Goal: Find contact information: Find contact information

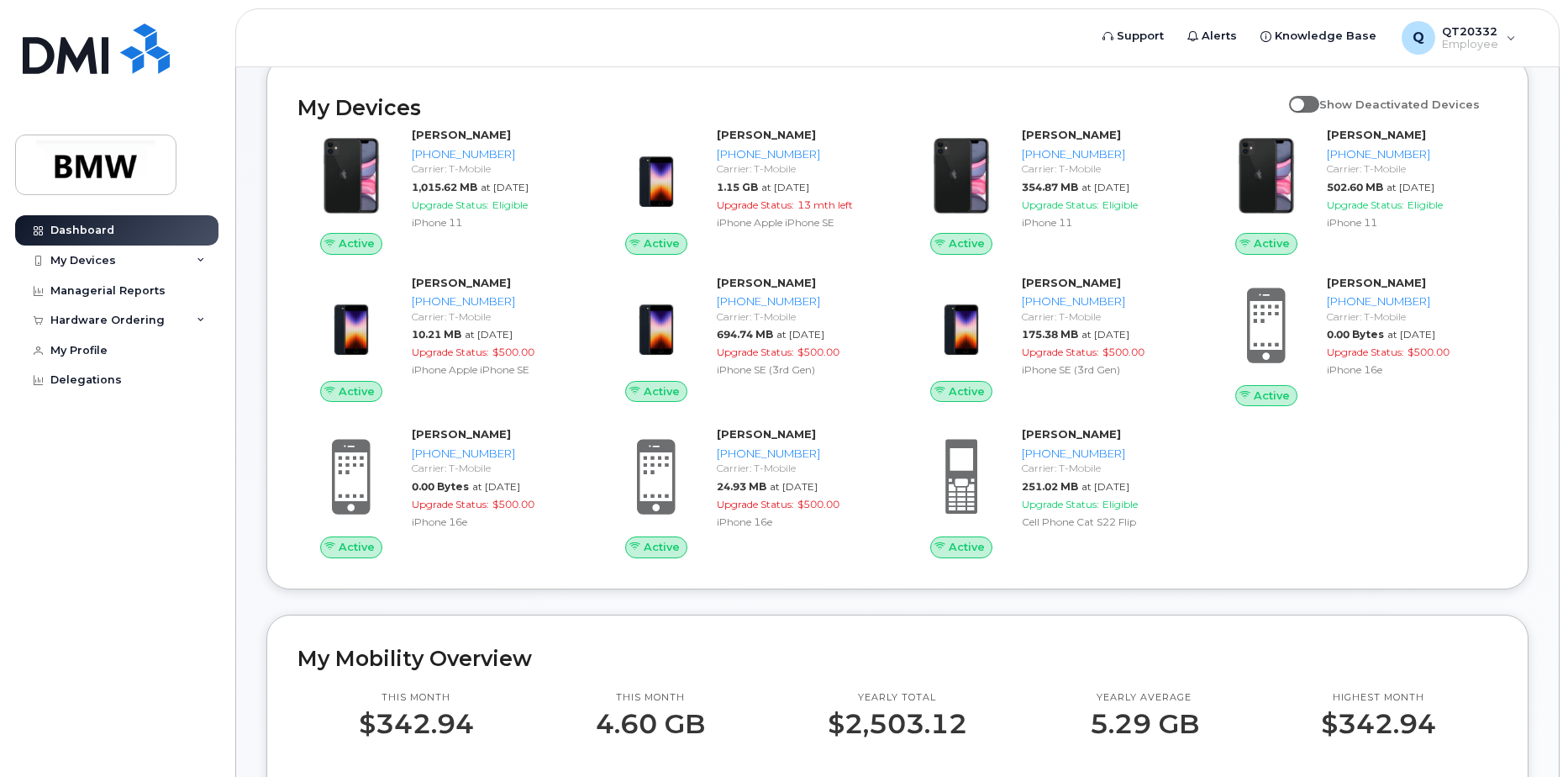
scroll to position [168, 0]
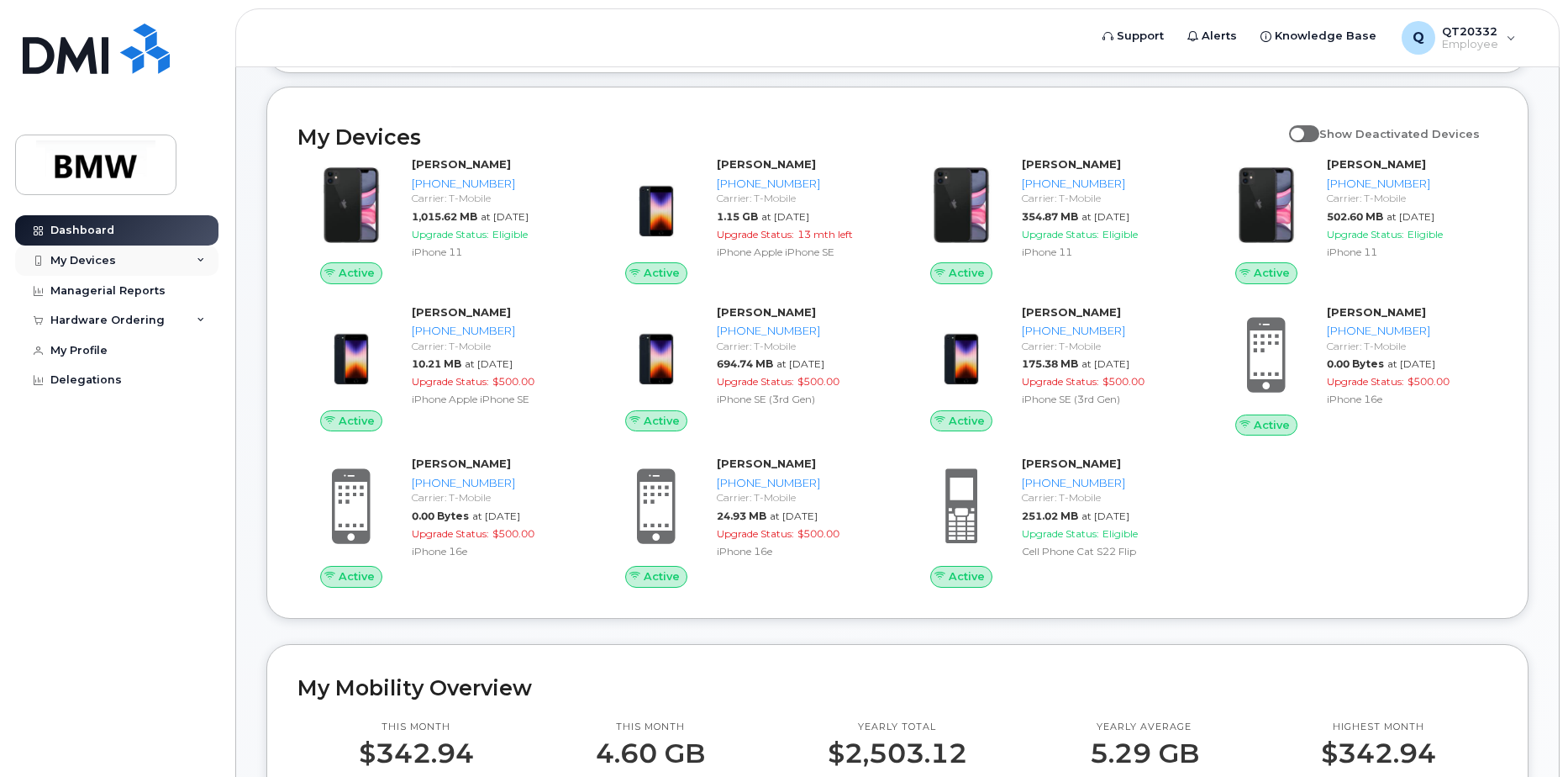
click at [197, 259] on icon at bounding box center [201, 260] width 9 height 9
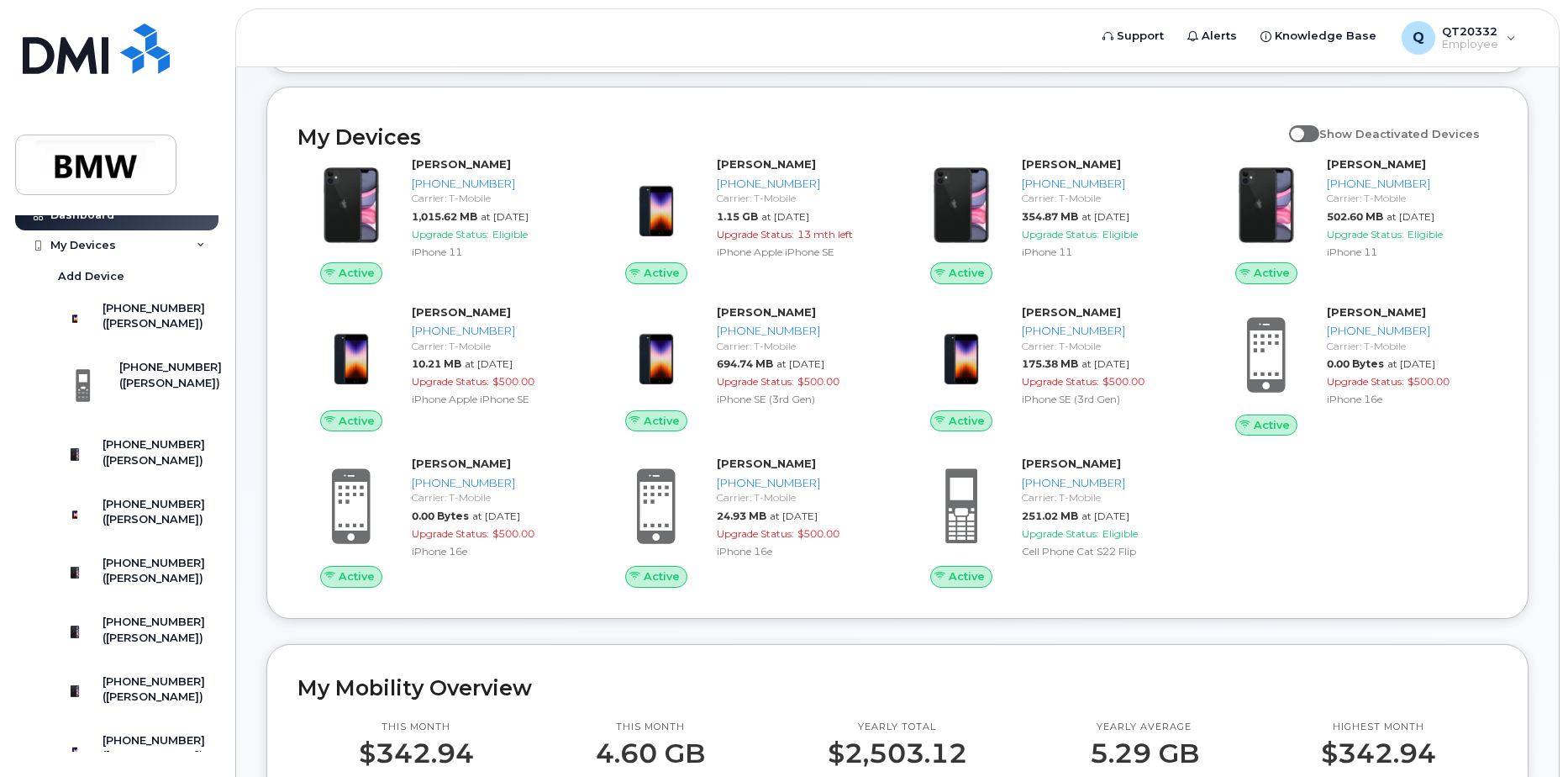
scroll to position [0, 0]
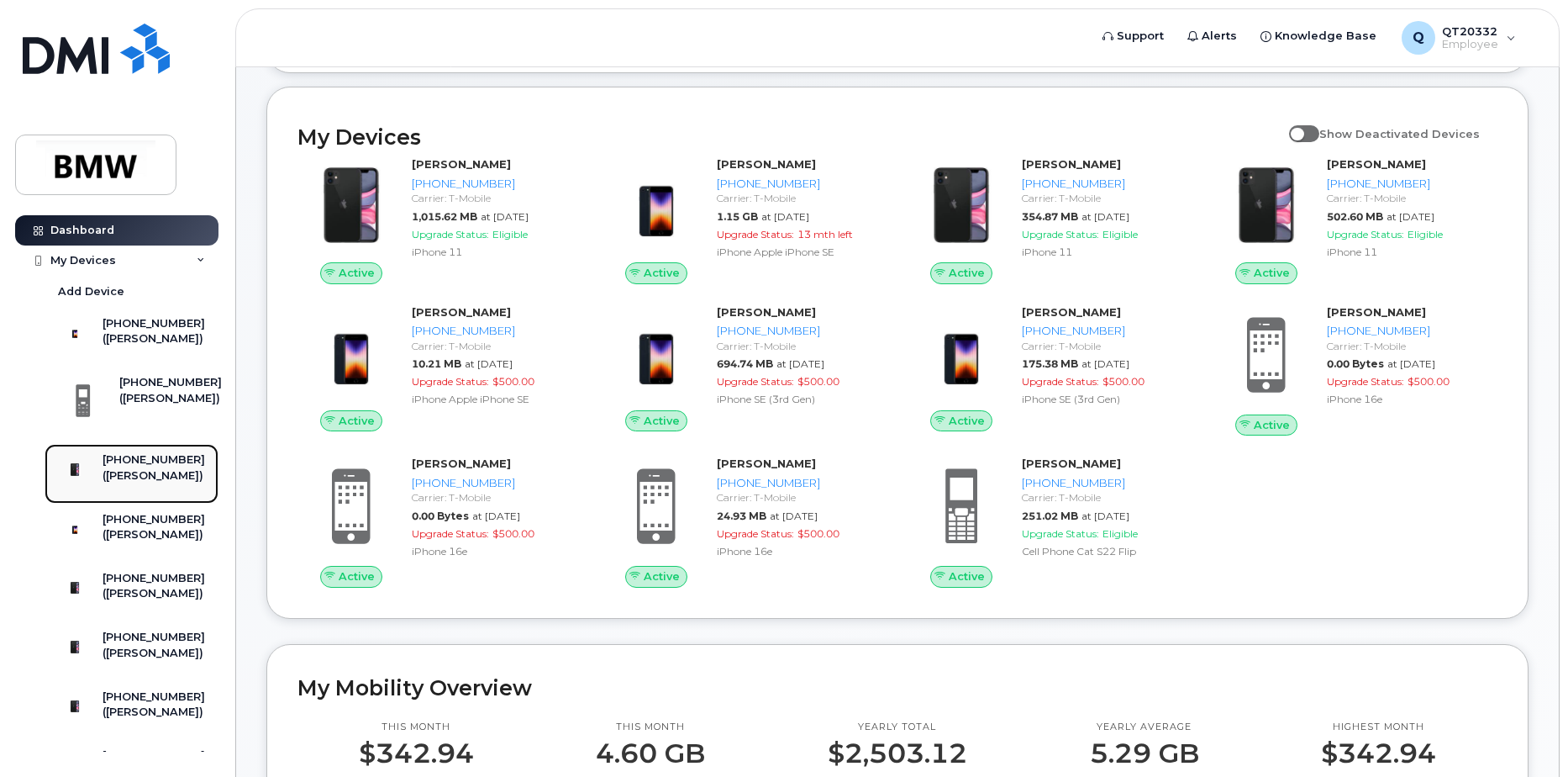
click at [144, 467] on div "[PHONE_NUMBER]" at bounding box center [153, 460] width 103 height 15
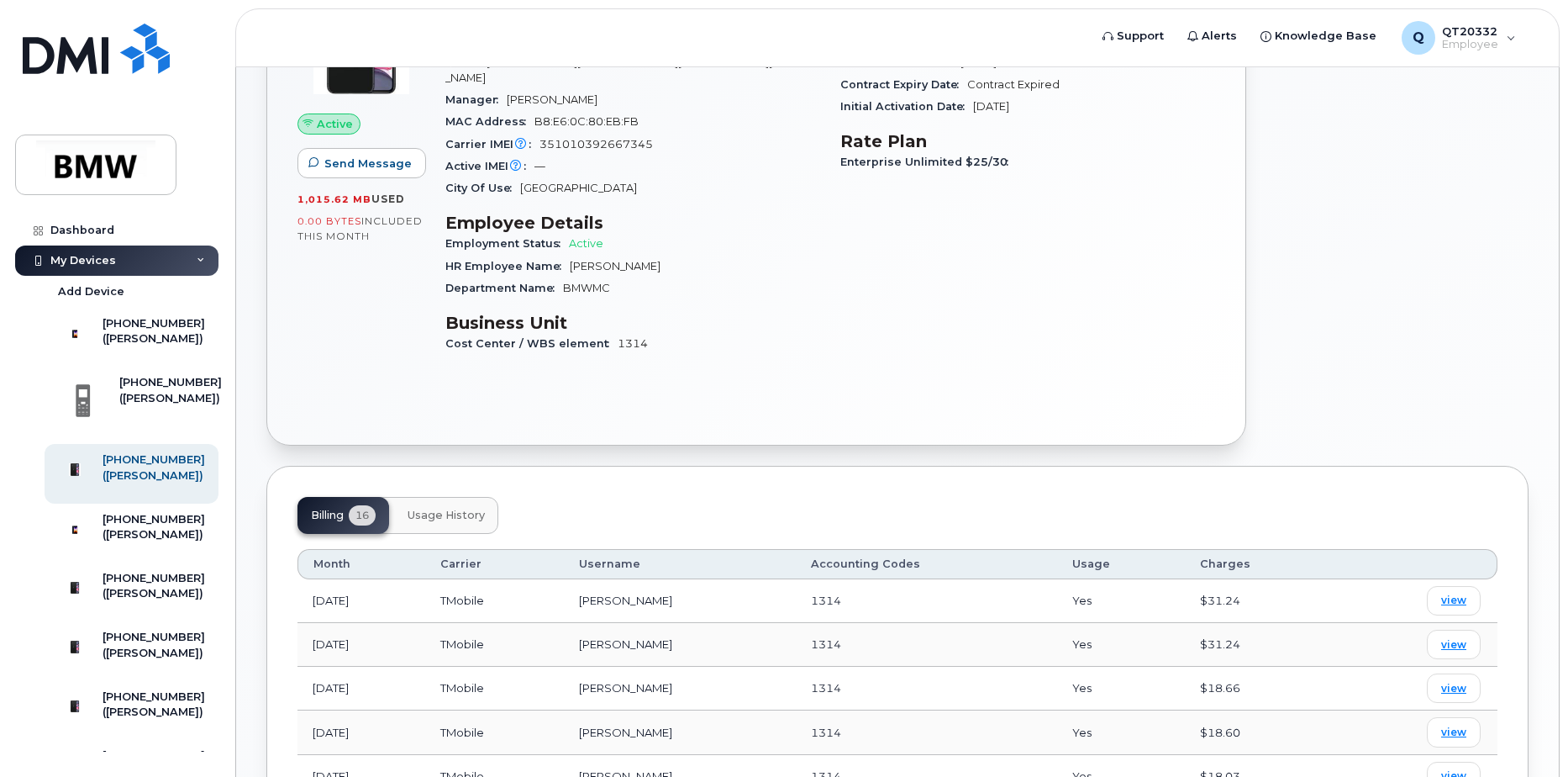
scroll to position [253, 0]
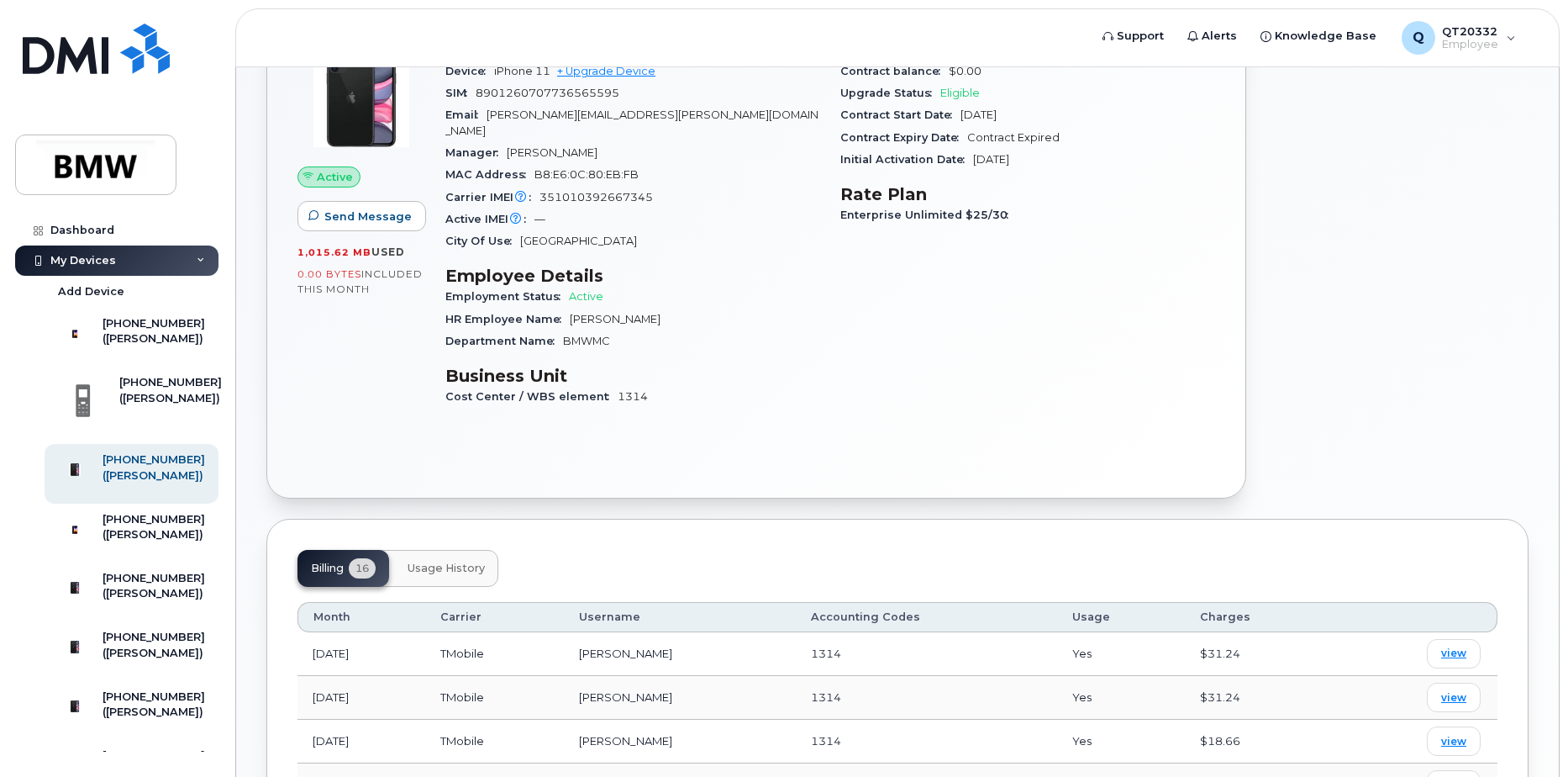
click at [406, 550] on button "Usage History" at bounding box center [446, 568] width 104 height 37
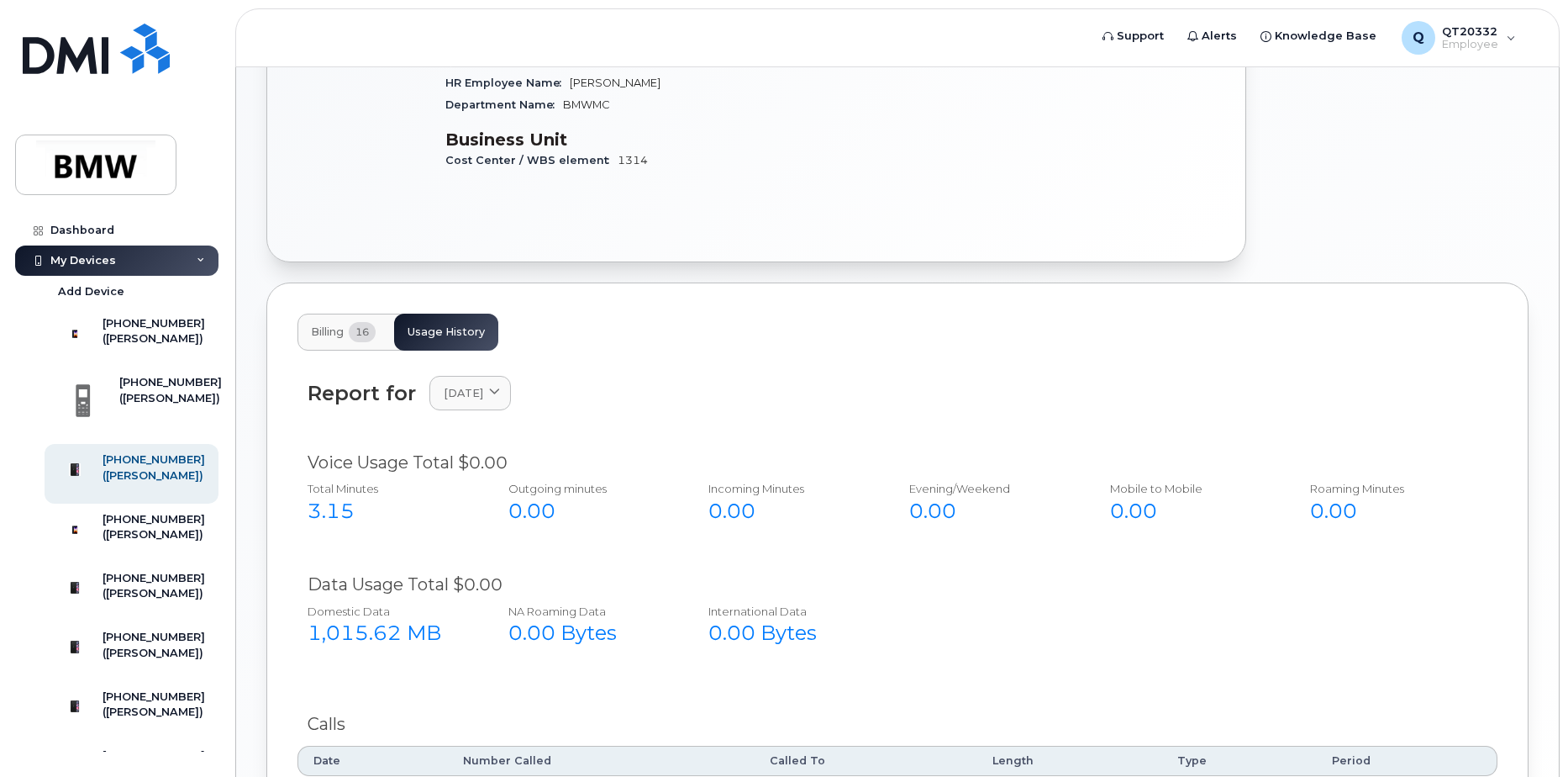
scroll to position [645, 0]
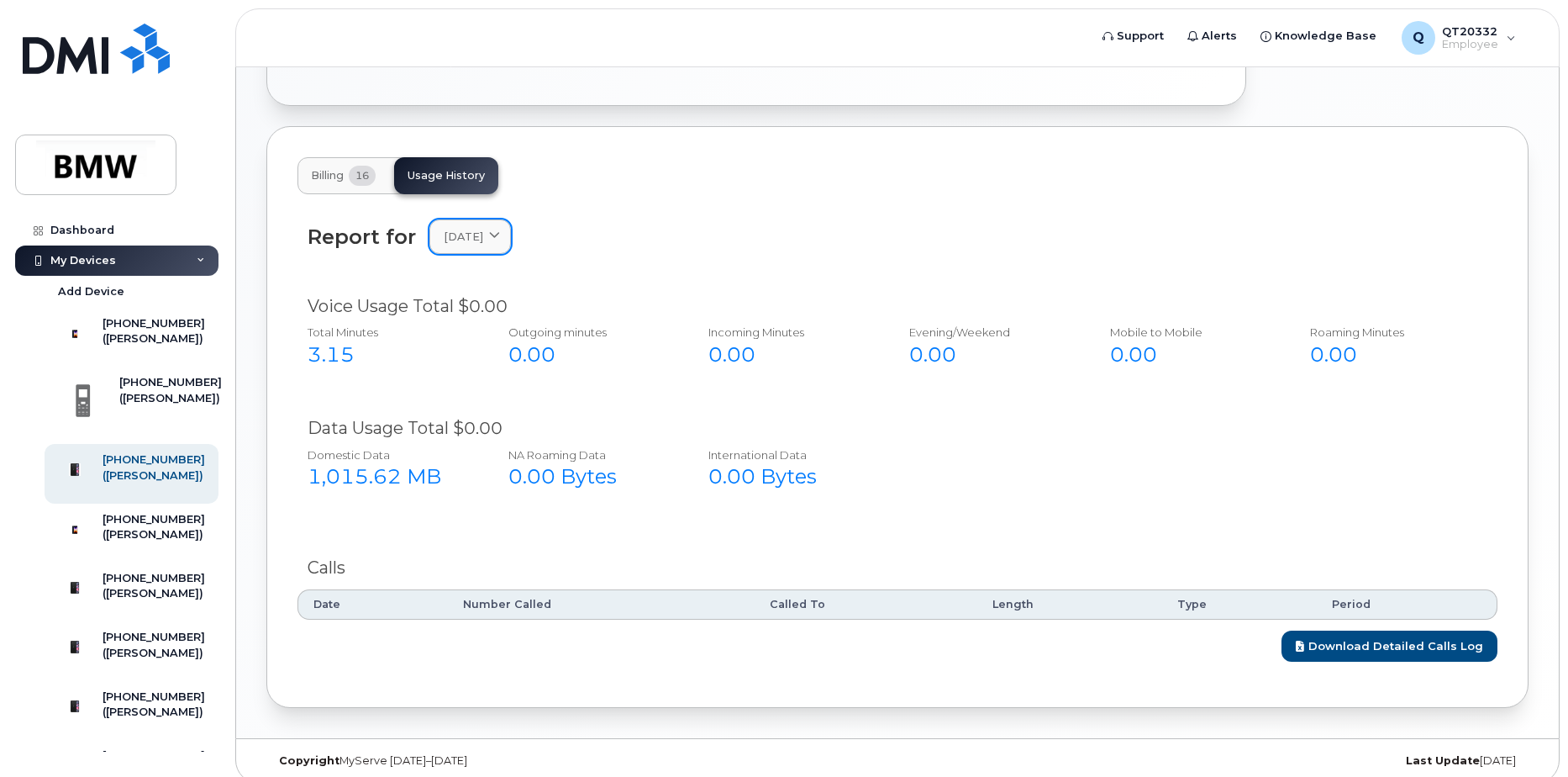
click at [502, 229] on span at bounding box center [494, 237] width 16 height 16
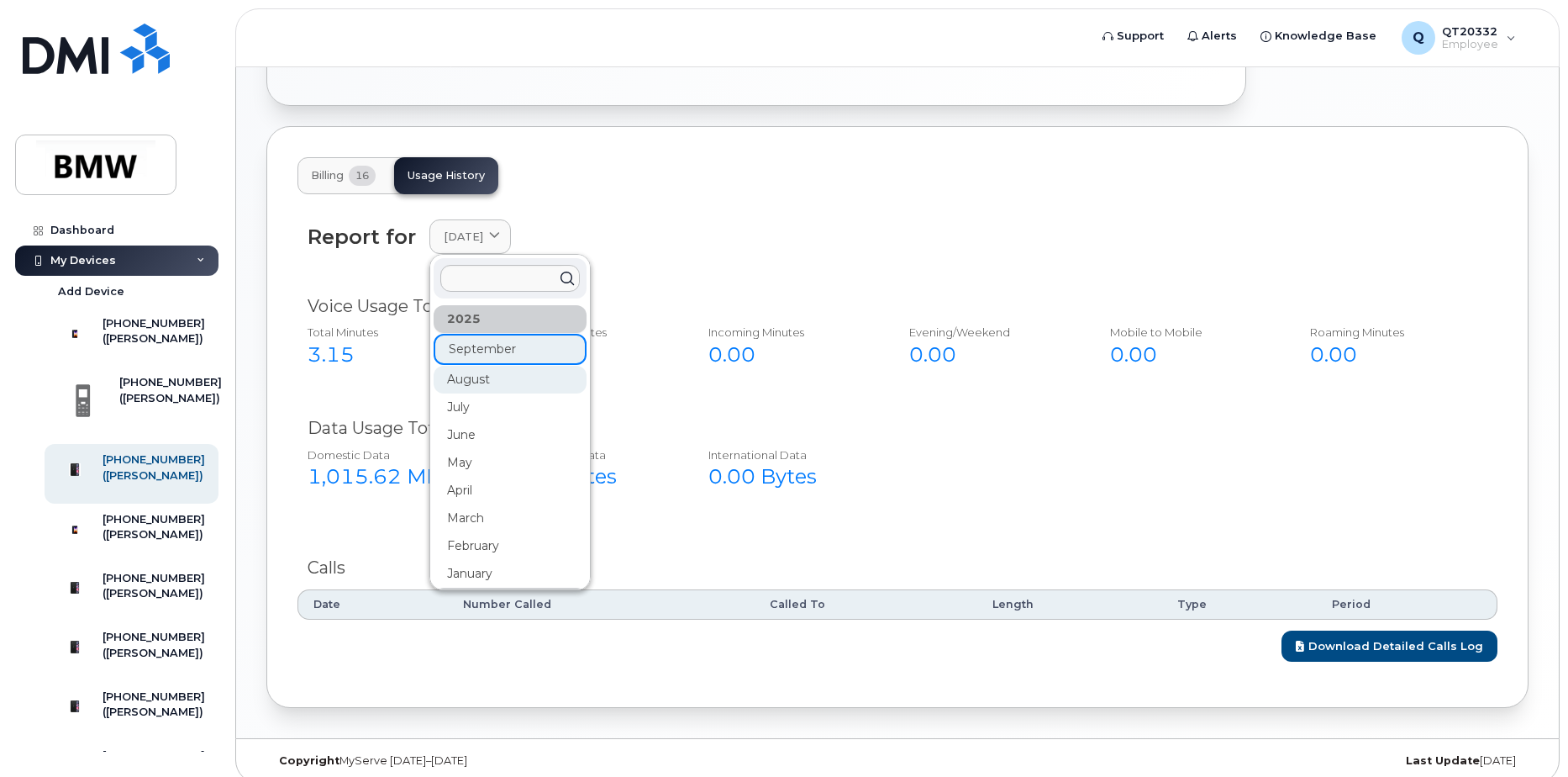
drag, startPoint x: 533, startPoint y: 360, endPoint x: 590, endPoint y: 391, distance: 64.9
click at [533, 366] on div "August" at bounding box center [510, 380] width 153 height 28
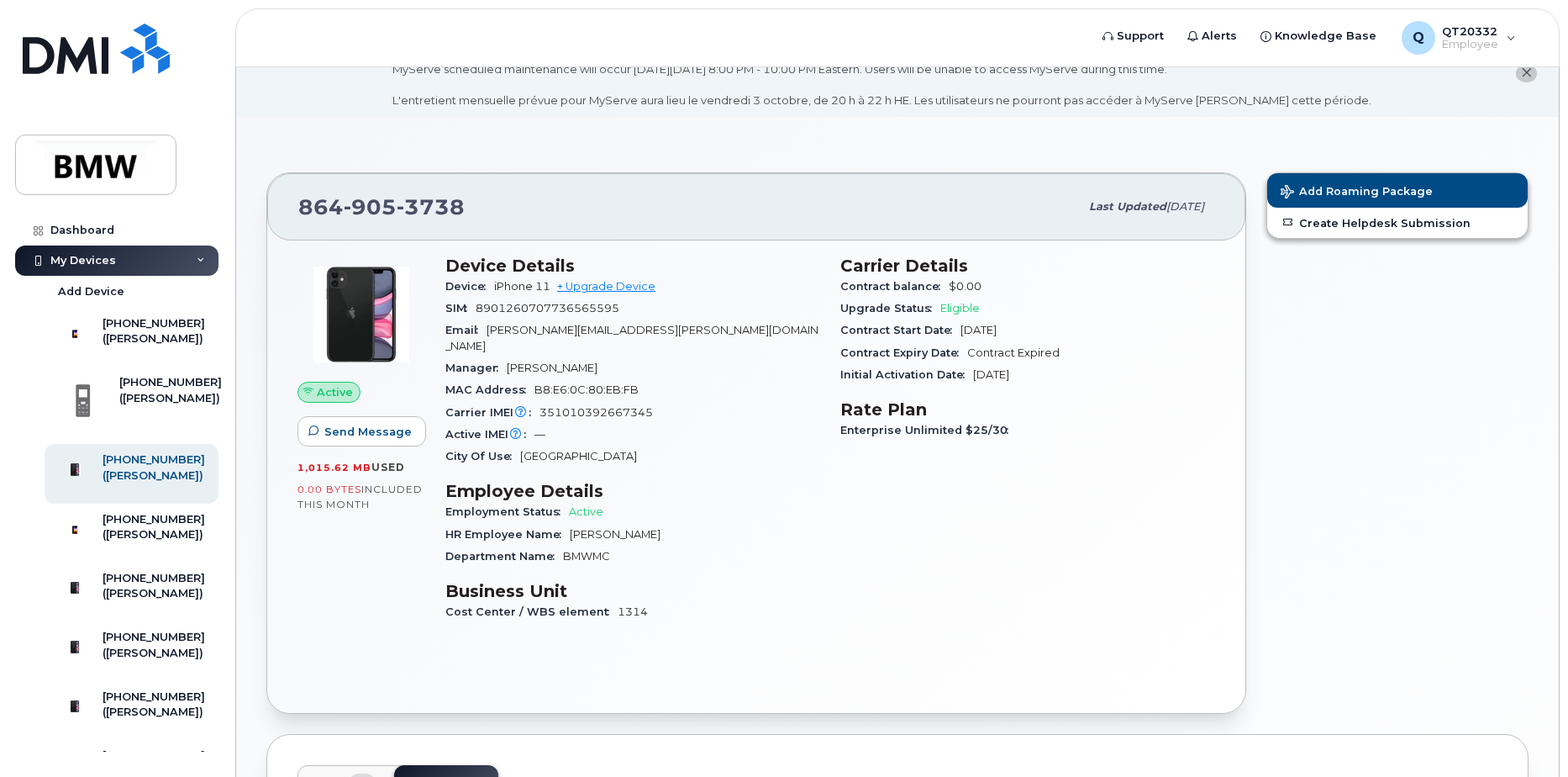
scroll to position [0, 0]
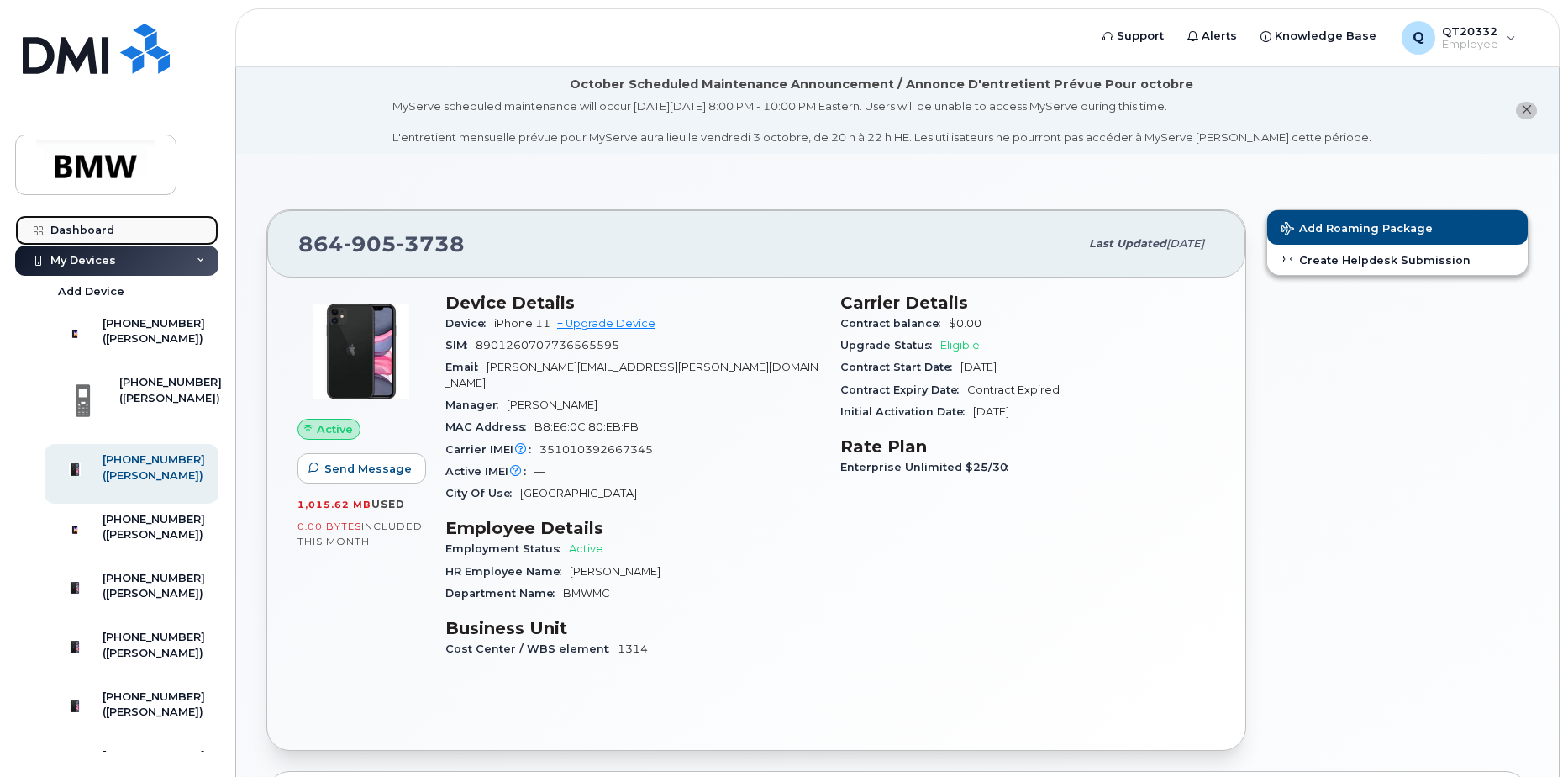
click at [93, 223] on link "Dashboard" at bounding box center [117, 230] width 203 height 31
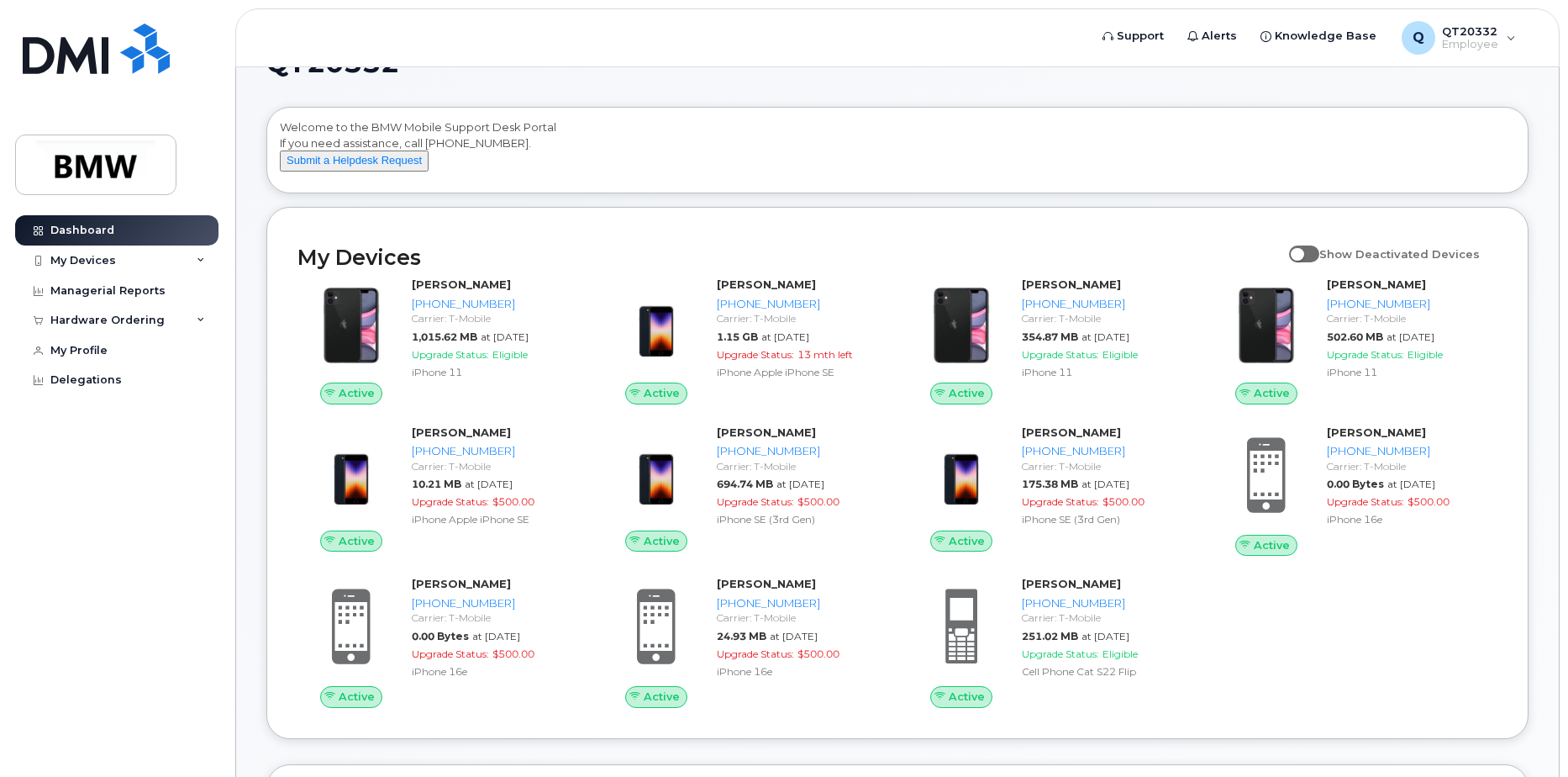
scroll to position [84, 0]
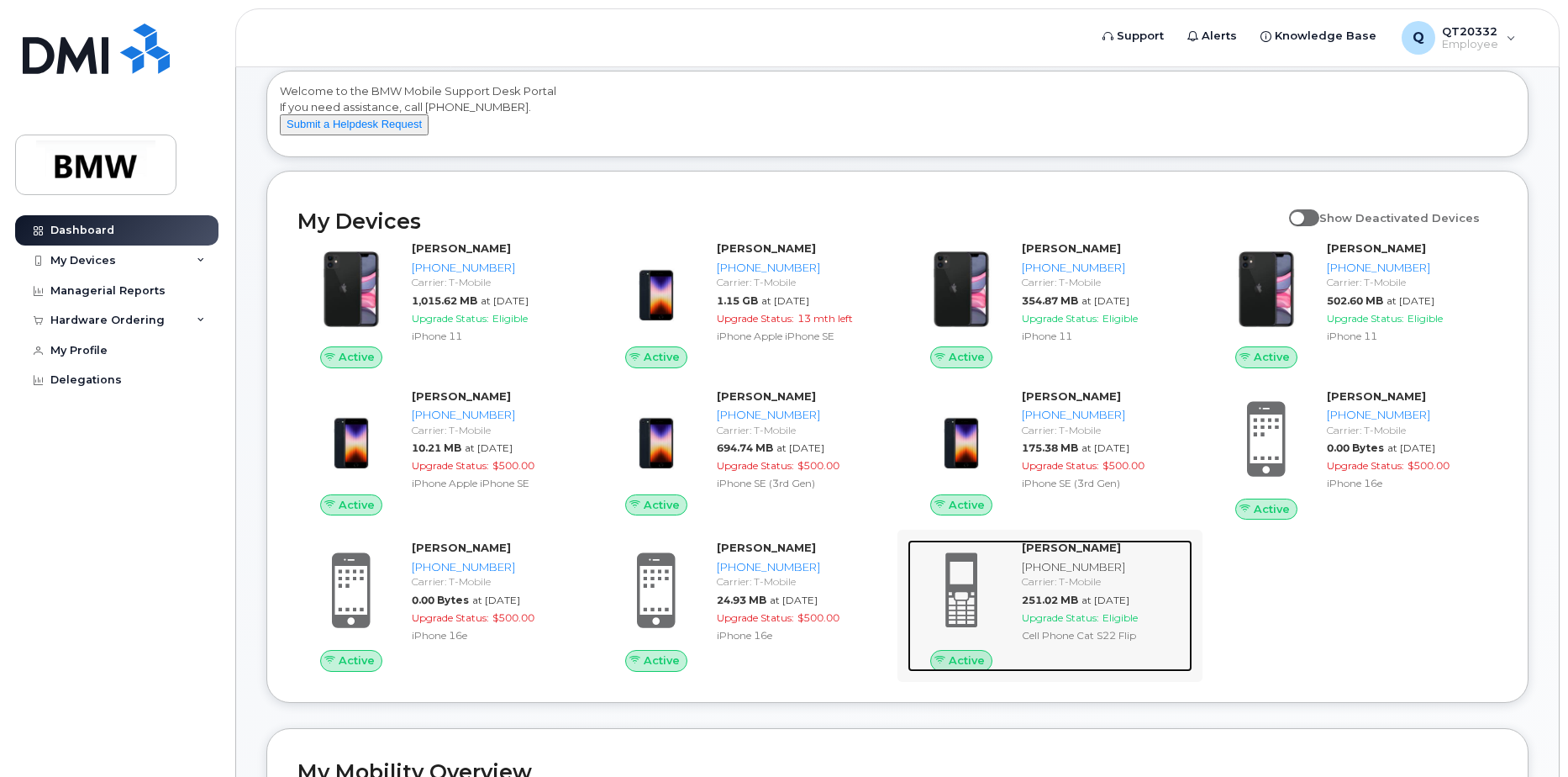
click at [1082, 575] on div "[PHONE_NUMBER]" at bounding box center [1103, 567] width 164 height 16
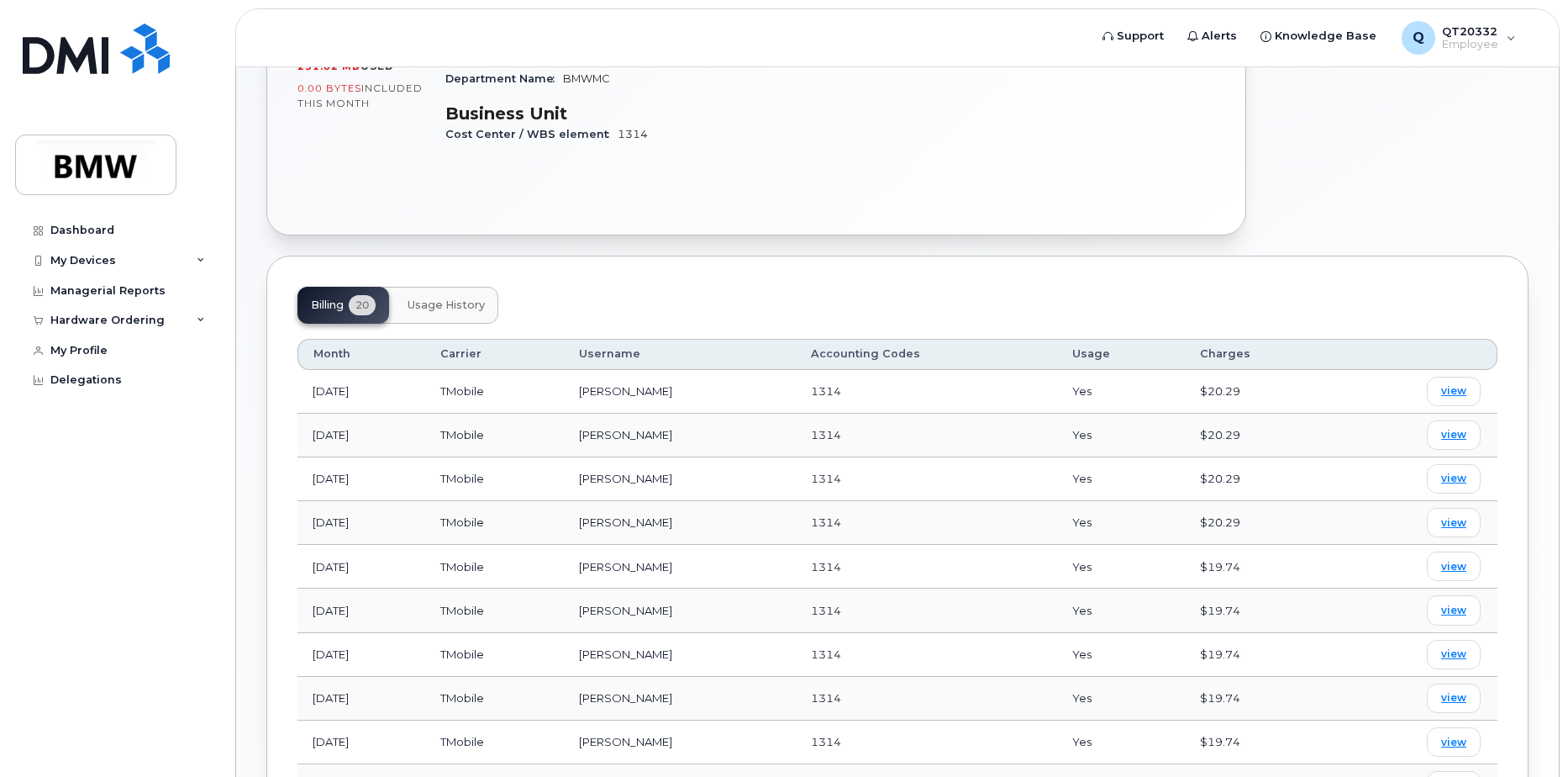
scroll to position [504, 0]
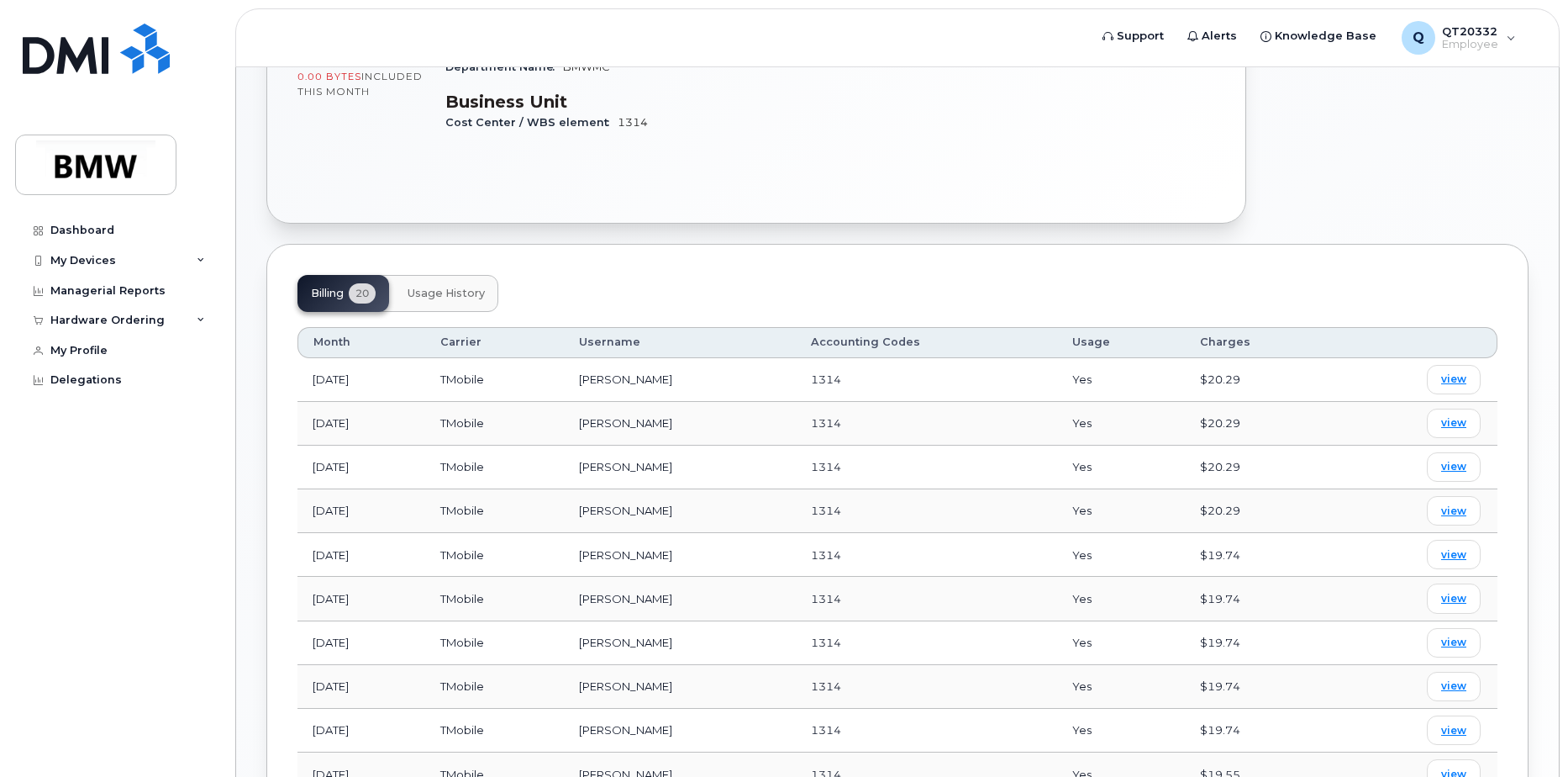
click at [457, 287] on span "Usage History" at bounding box center [446, 293] width 77 height 13
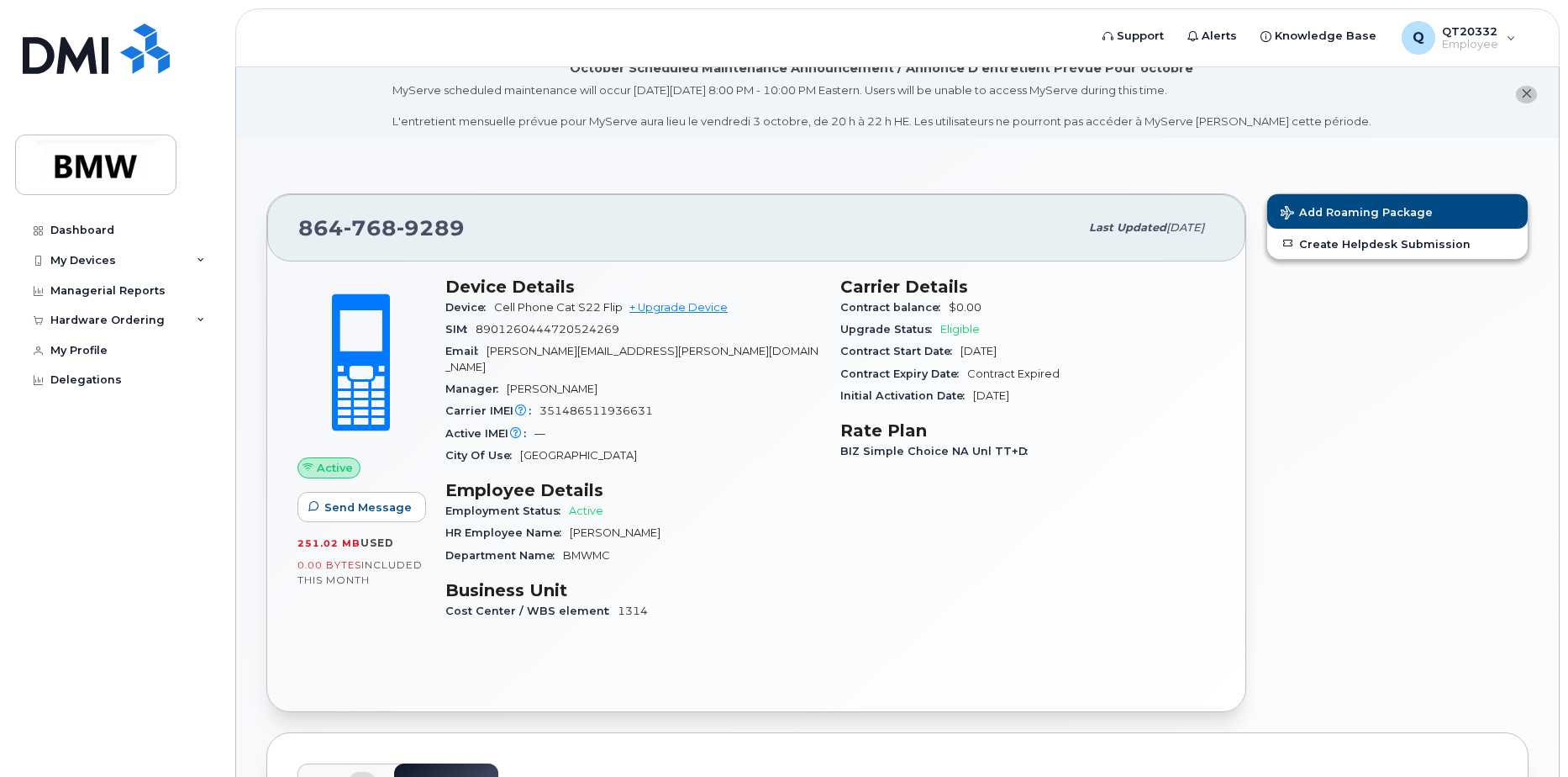
scroll to position [0, 0]
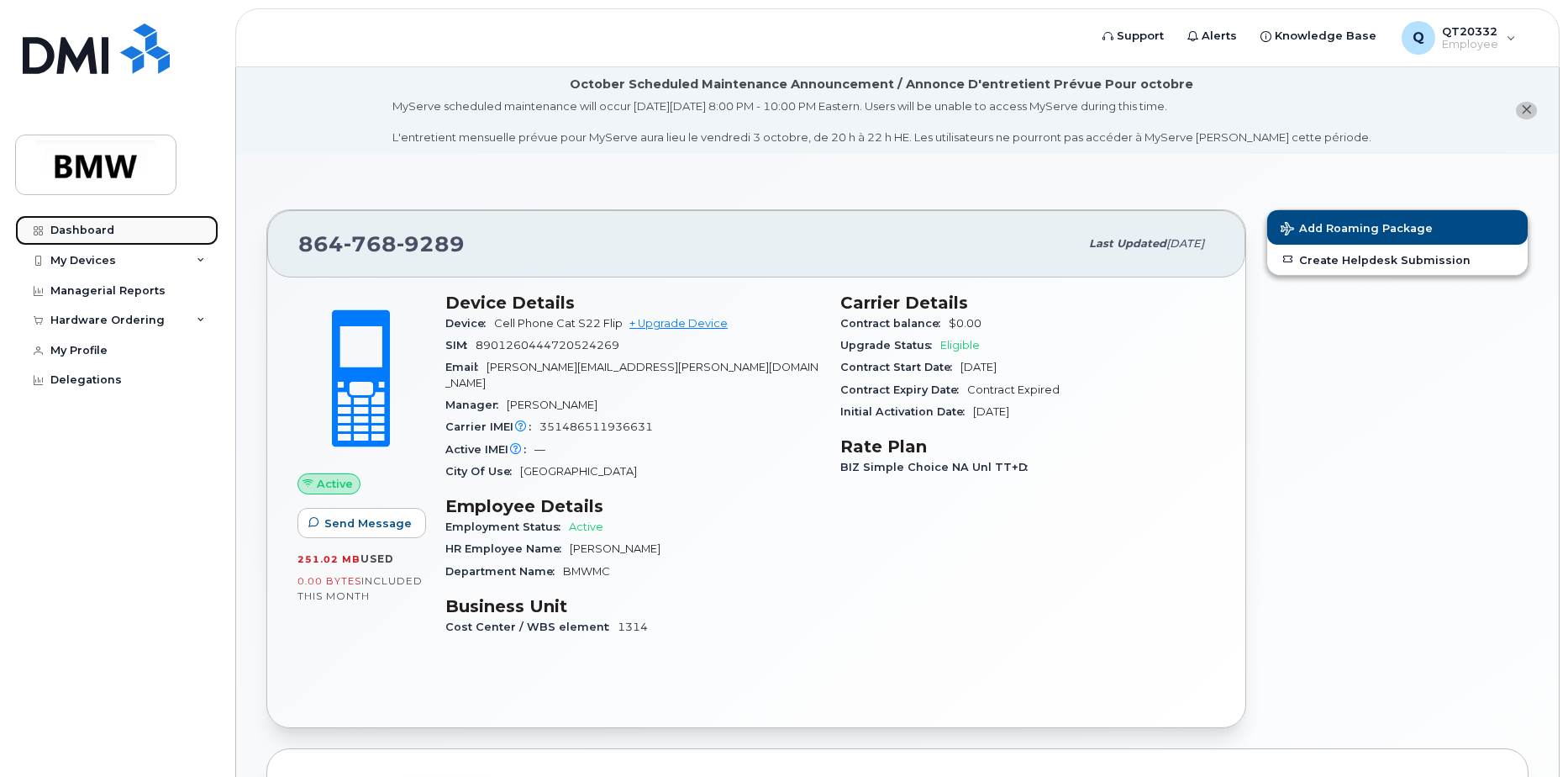
click at [105, 232] on div "Dashboard" at bounding box center [82, 230] width 64 height 13
